Goal: Information Seeking & Learning: Learn about a topic

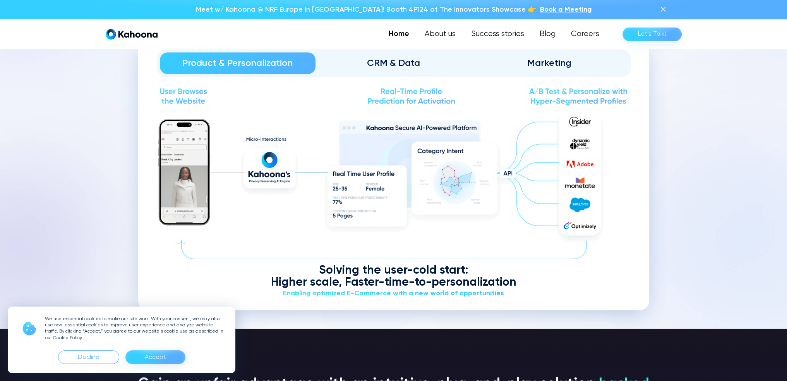
scroll to position [976, 0]
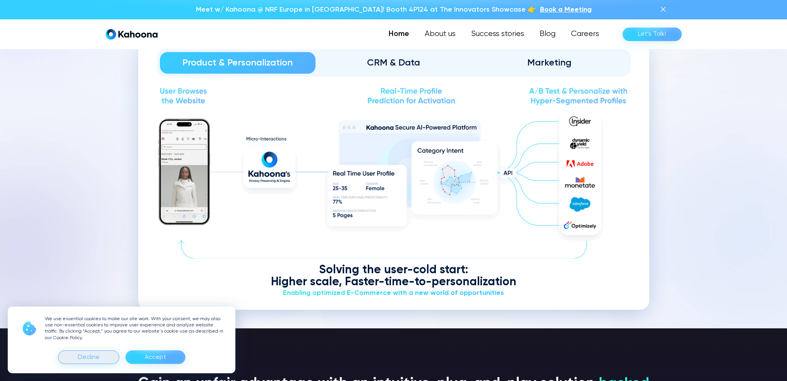
click at [96, 358] on div "Decline" at bounding box center [89, 357] width 22 height 12
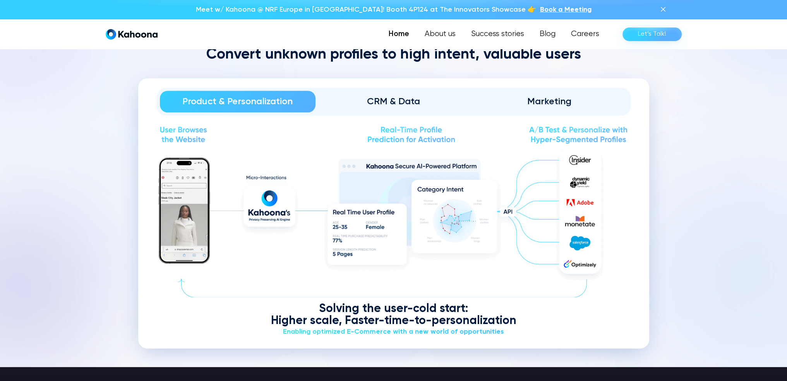
scroll to position [937, 0]
click at [390, 108] on link "CRM & Data" at bounding box center [394, 102] width 156 height 22
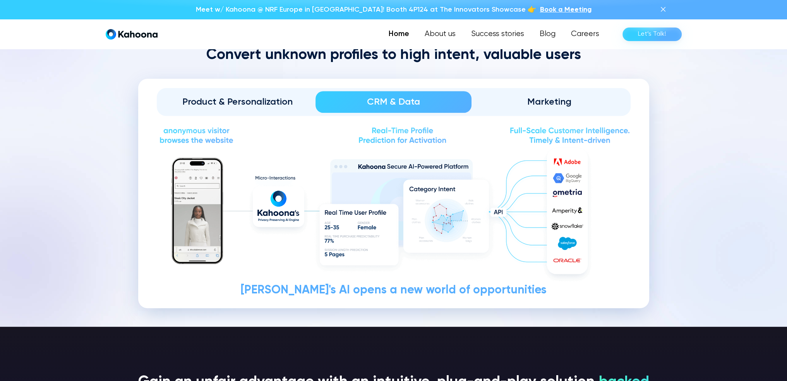
click at [225, 96] on div "Product & Personalization" at bounding box center [238, 102] width 134 height 12
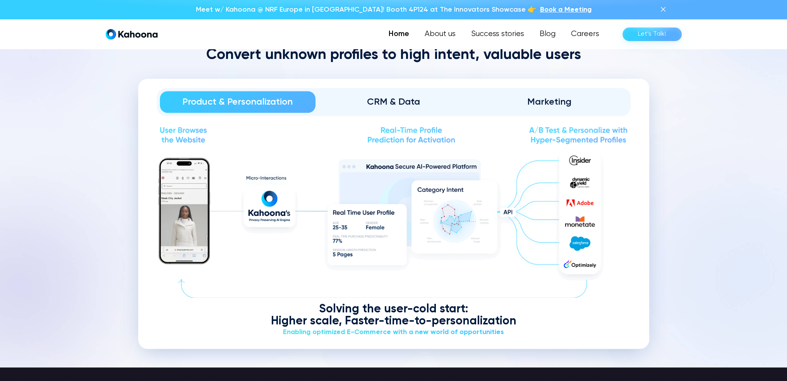
click at [564, 100] on div "Marketing" at bounding box center [549, 102] width 134 height 12
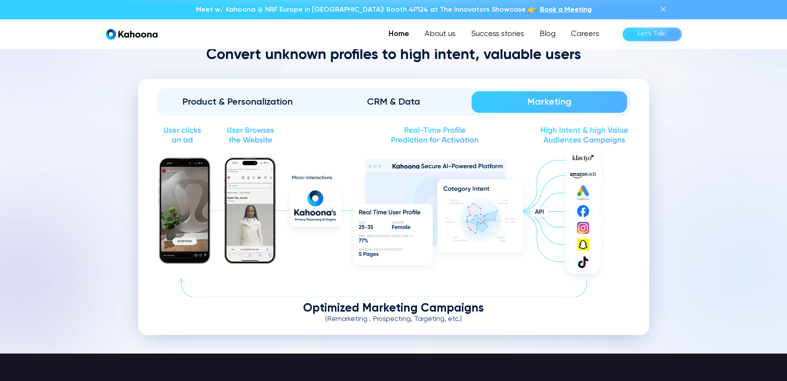
click at [441, 101] on div "CRM & Data" at bounding box center [393, 102] width 134 height 12
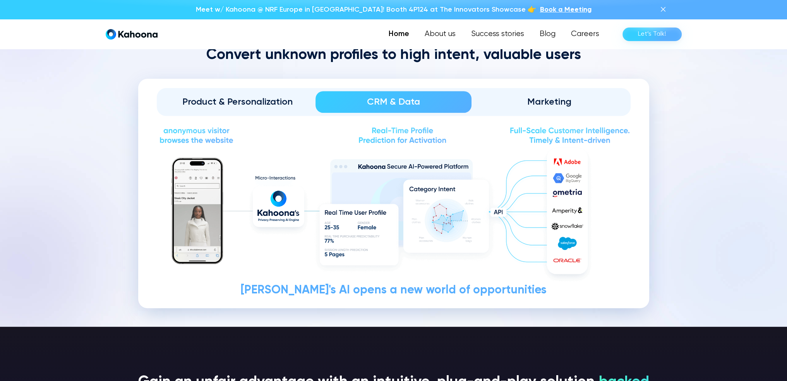
click at [280, 105] on div "Product & Personalization" at bounding box center [238, 102] width 134 height 12
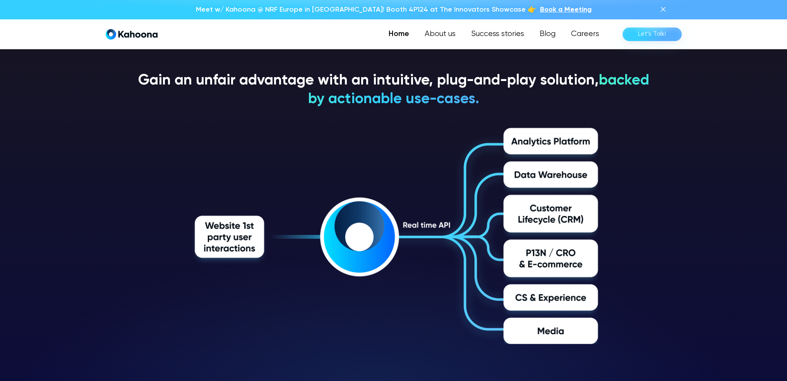
scroll to position [1279, 0]
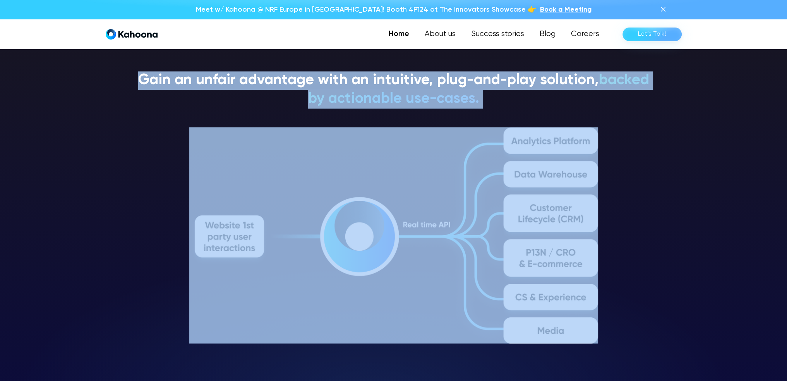
drag, startPoint x: 165, startPoint y: 80, endPoint x: 461, endPoint y: 301, distance: 369.4
click at [461, 301] on div "Gain an unfair advantage with an intuitive, plug-and-play solution, backed by a…" at bounding box center [393, 207] width 511 height 272
click at [632, 230] on figure at bounding box center [393, 235] width 511 height 216
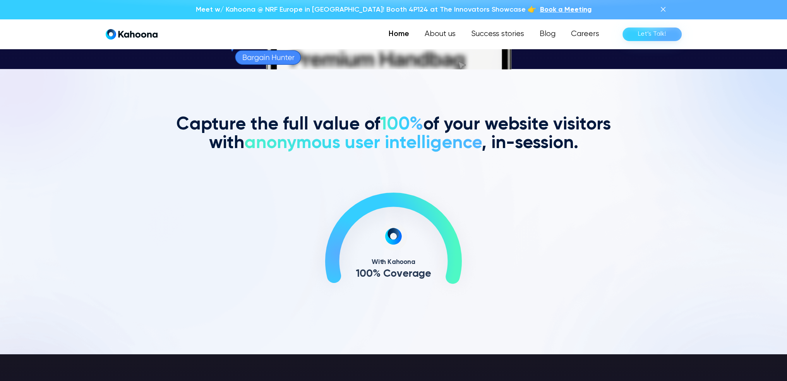
scroll to position [312, 0]
drag, startPoint x: 435, startPoint y: 228, endPoint x: 460, endPoint y: 275, distance: 53.2
click at [455, 275] on icon at bounding box center [393, 237] width 123 height 77
drag, startPoint x: 391, startPoint y: 264, endPoint x: 446, endPoint y: 204, distance: 80.9
click at [448, 212] on g "W i t h o u t K a h o o n a W i t h K a h o o n a > 3 % C o v e r a g e 1 0 0 %…" at bounding box center [394, 239] width 180 height 130
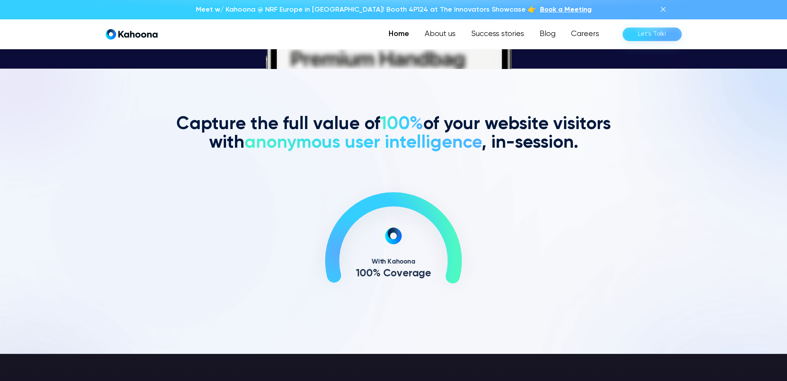
click at [345, 134] on span "anonymous user intelligence" at bounding box center [362, 143] width 237 height 18
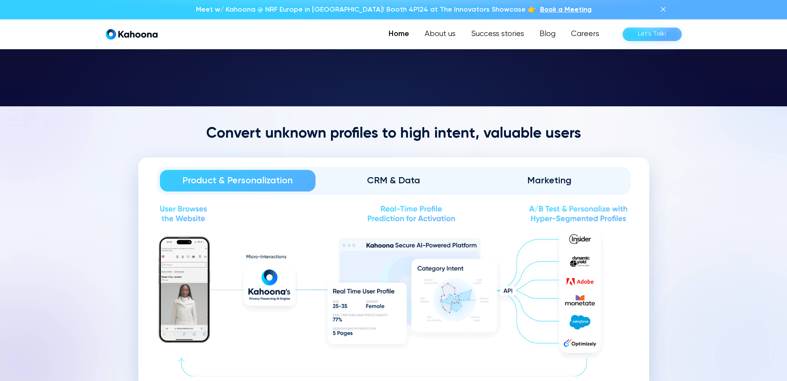
scroll to position [858, 0]
